Goal: Task Accomplishment & Management: Complete application form

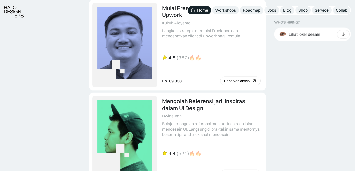
scroll to position [1095, 0]
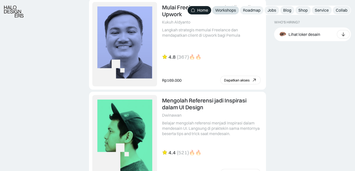
click at [220, 12] on div "Workshops" at bounding box center [225, 10] width 21 height 5
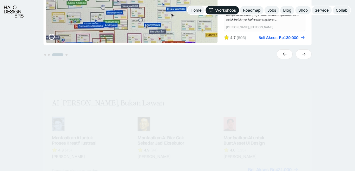
scroll to position [255, 0]
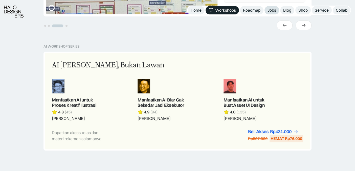
click at [274, 10] on div "Jobs" at bounding box center [271, 10] width 9 height 5
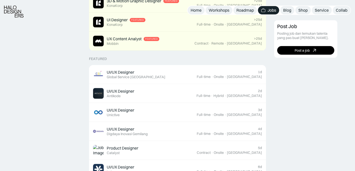
scroll to position [152, 0]
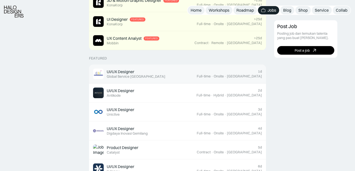
click at [133, 74] on div "UI/UX Designer" at bounding box center [121, 71] width 28 height 5
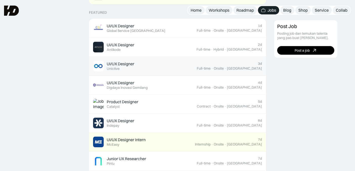
scroll to position [198, 0]
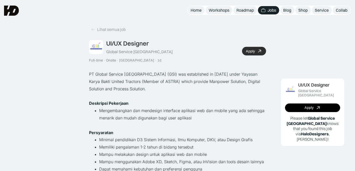
click at [254, 51] on div "Apply" at bounding box center [250, 51] width 9 height 4
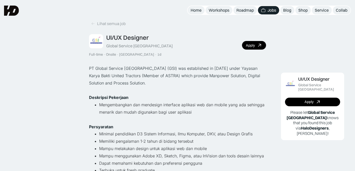
scroll to position [4, 0]
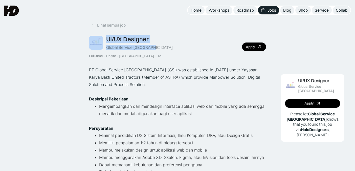
drag, startPoint x: 154, startPoint y: 48, endPoint x: 104, endPoint y: 46, distance: 50.1
click at [104, 46] on div "UI/UX Designer Global Service Indonesia Full-time · Onsite · Jakarta · 1d Apply" at bounding box center [177, 46] width 177 height 23
click at [108, 47] on div "Global Service [GEOGRAPHIC_DATA]" at bounding box center [139, 47] width 66 height 5
drag, startPoint x: 108, startPoint y: 47, endPoint x: 158, endPoint y: 46, distance: 50.0
click at [158, 46] on div "UI/UX Designer Global Service Indonesia Full-time · Onsite · Jakarta · 1d Apply" at bounding box center [177, 46] width 177 height 23
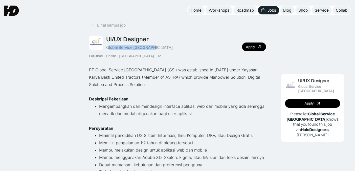
copy div "lobal Service Indonesia"
